Goal: Navigation & Orientation: Find specific page/section

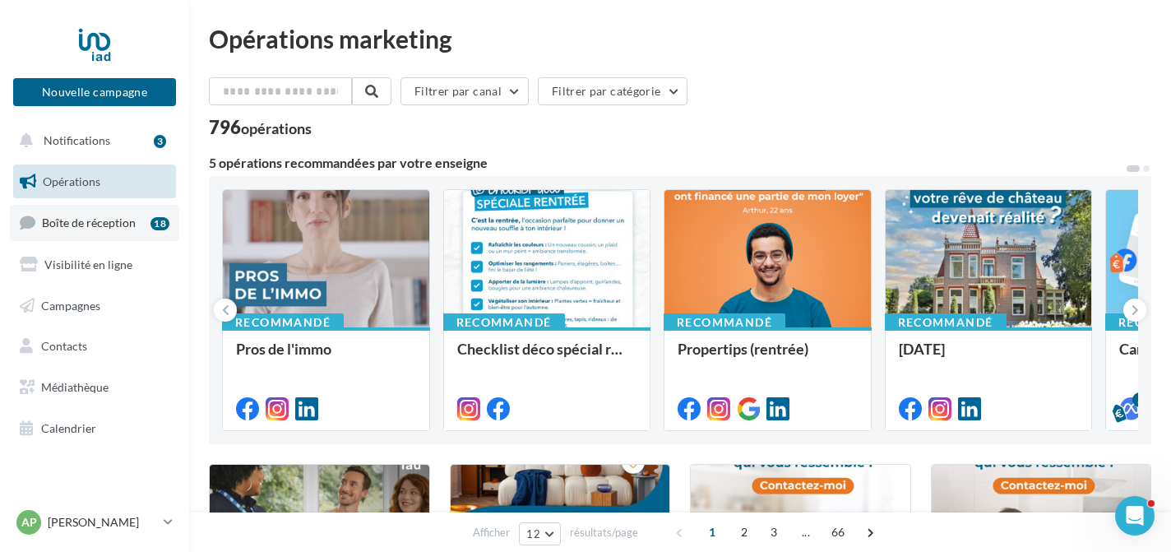
click at [105, 220] on span "Boîte de réception" at bounding box center [89, 222] width 94 height 14
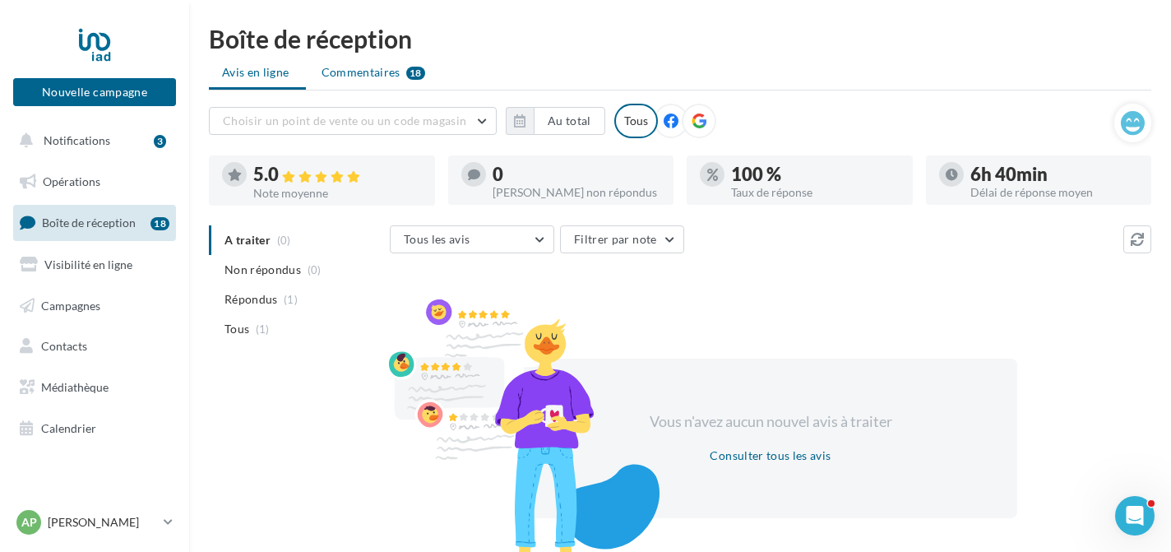
click at [373, 77] on span "Commentaires" at bounding box center [361, 72] width 79 height 16
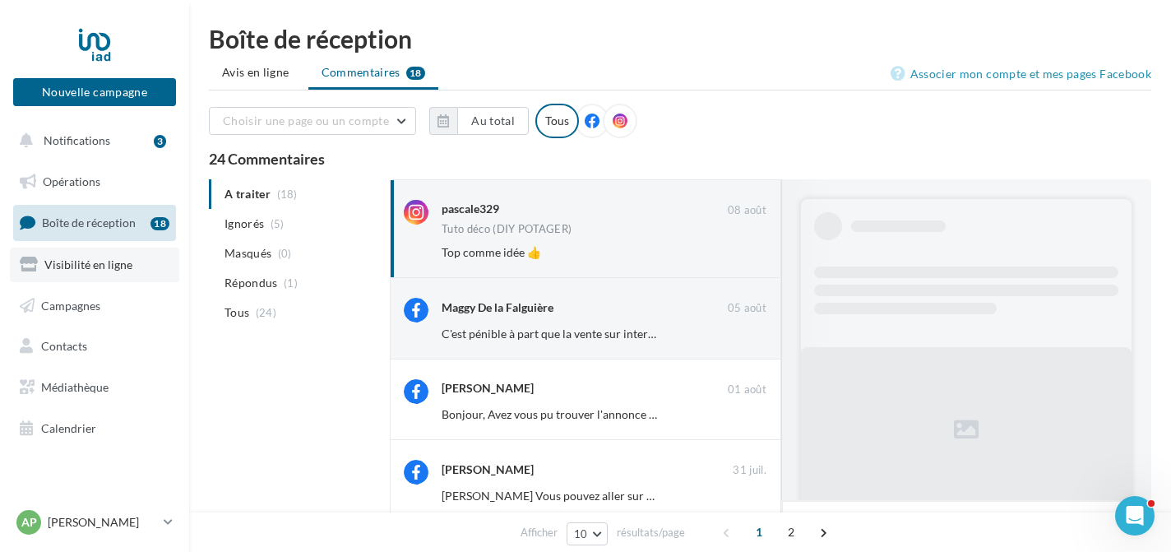
scroll to position [845, 0]
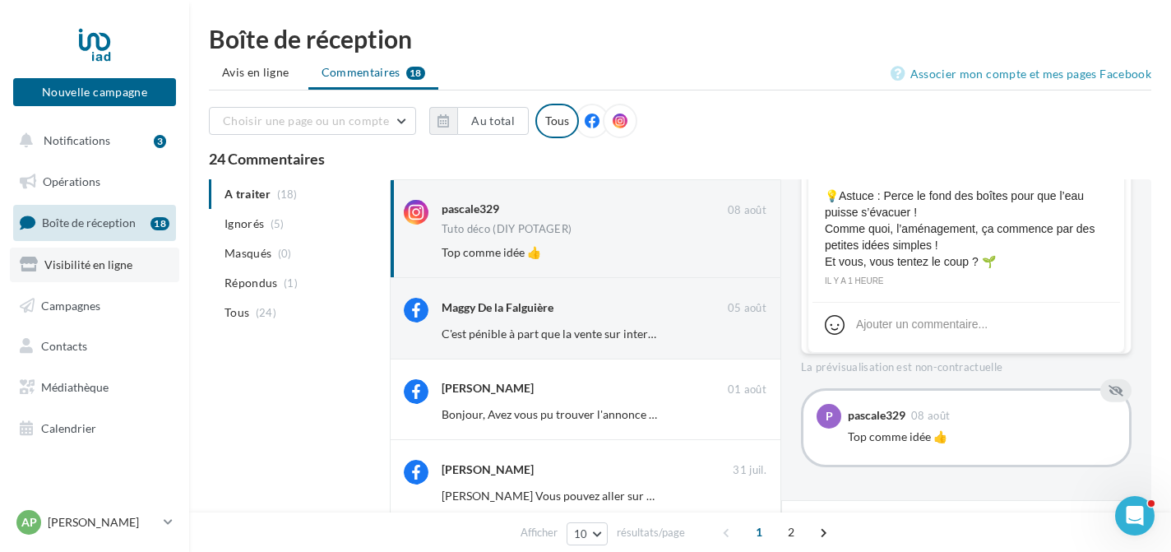
click at [133, 259] on link "Visibilité en ligne" at bounding box center [94, 265] width 169 height 35
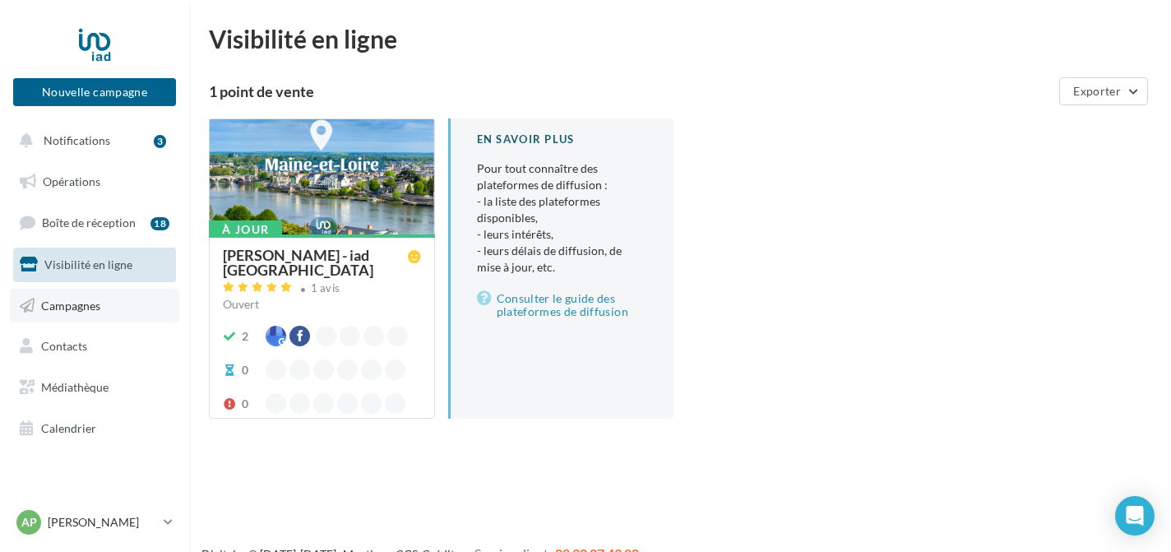
click at [75, 301] on span "Campagnes" at bounding box center [70, 305] width 59 height 14
